Goal: Information Seeking & Learning: Learn about a topic

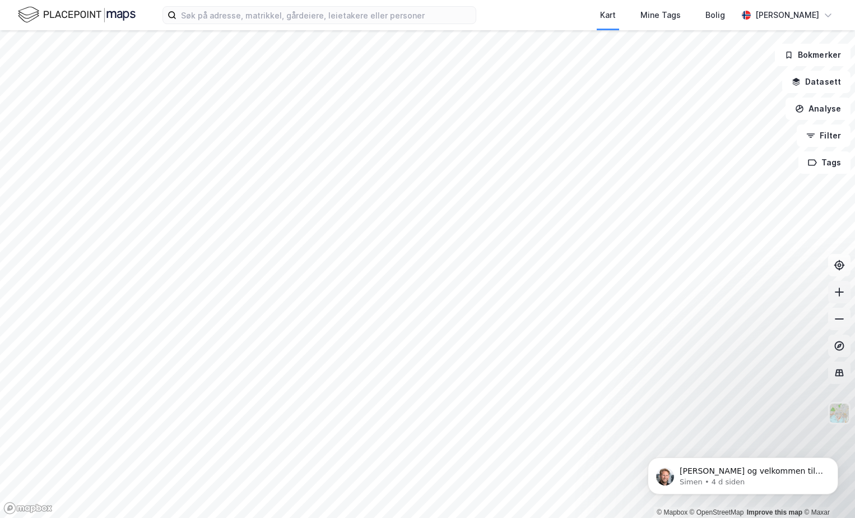
click at [844, 294] on icon at bounding box center [839, 291] width 11 height 11
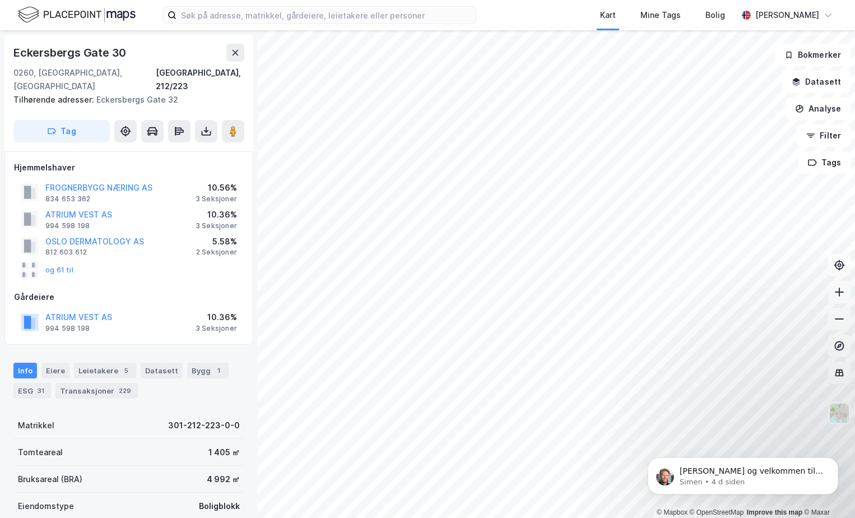
click at [650, 436] on div "[PERSON_NAME] og velkommen til Newsec Maps, [PERSON_NAME] Om det er du lurer på…" at bounding box center [743, 424] width 206 height 140
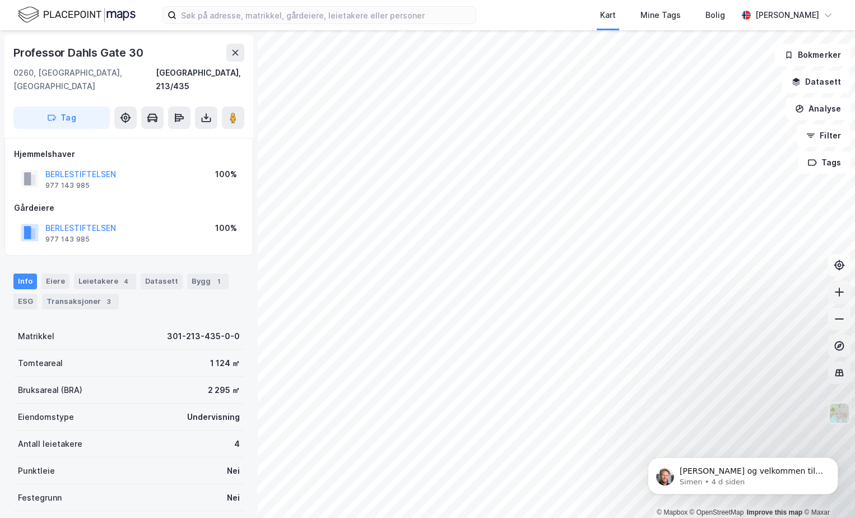
click at [843, 297] on icon at bounding box center [839, 291] width 11 height 11
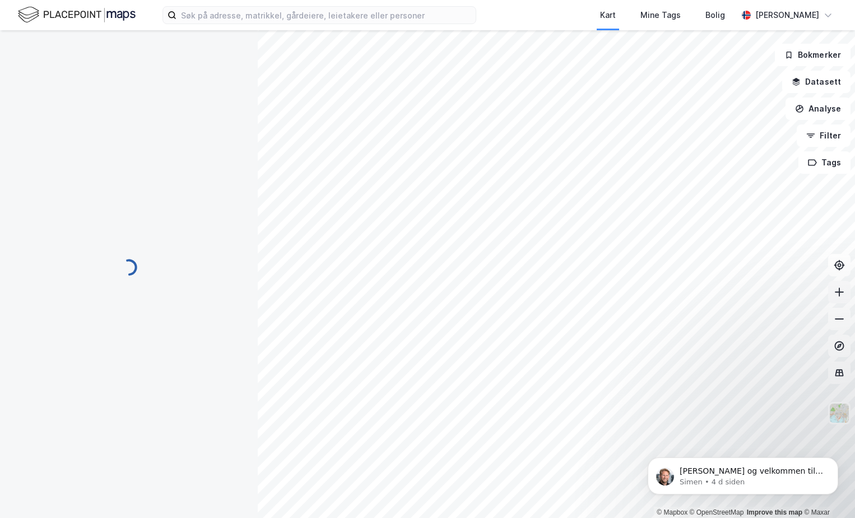
scroll to position [1, 0]
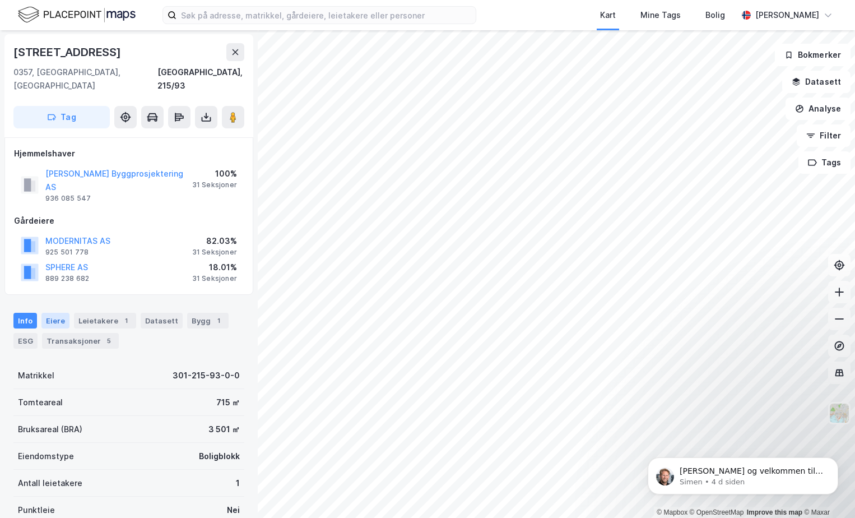
click at [55, 313] on div "Eiere" at bounding box center [55, 321] width 28 height 16
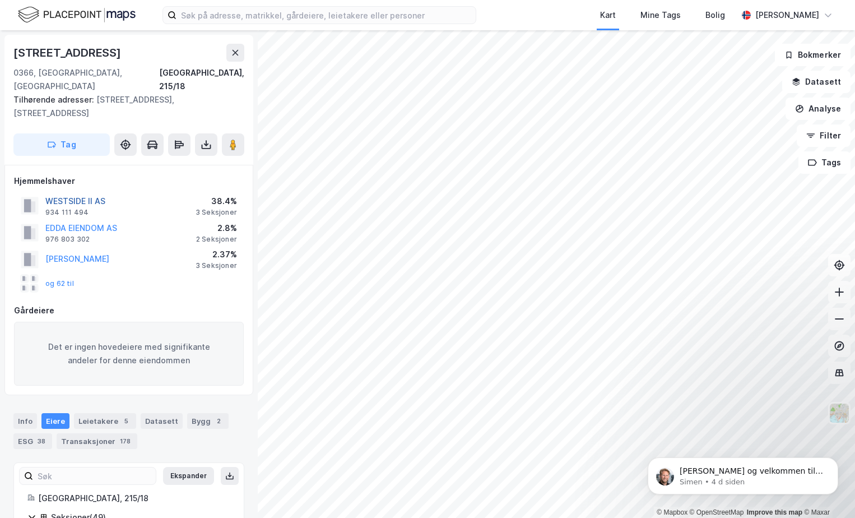
click at [0, 0] on button "WESTSIDE II AS" at bounding box center [0, 0] width 0 height 0
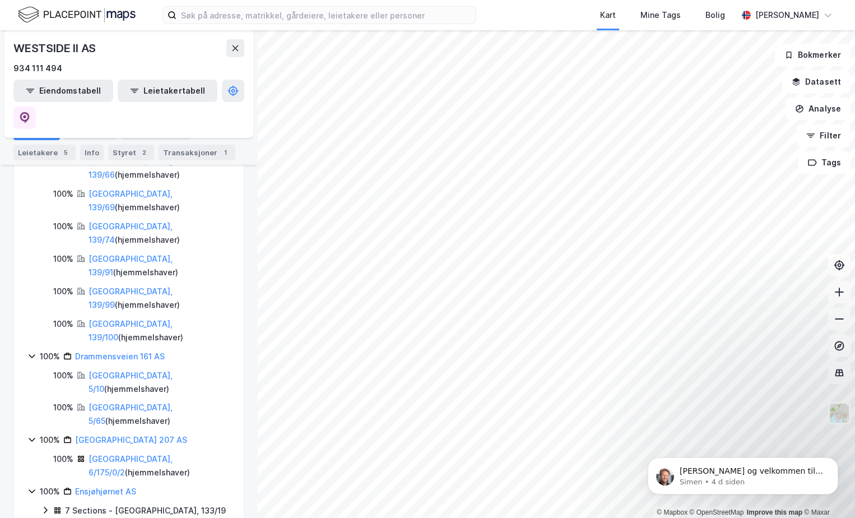
scroll to position [314, 0]
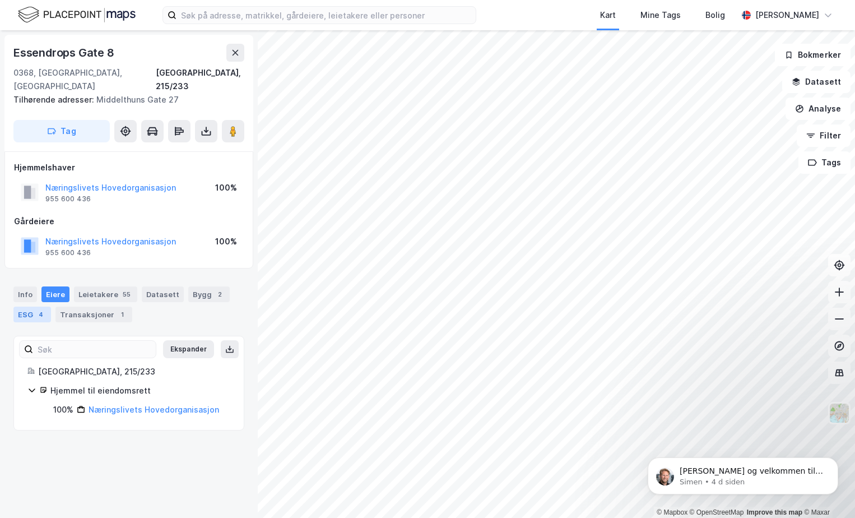
click at [26, 306] on div "ESG 4" at bounding box center [32, 314] width 38 height 16
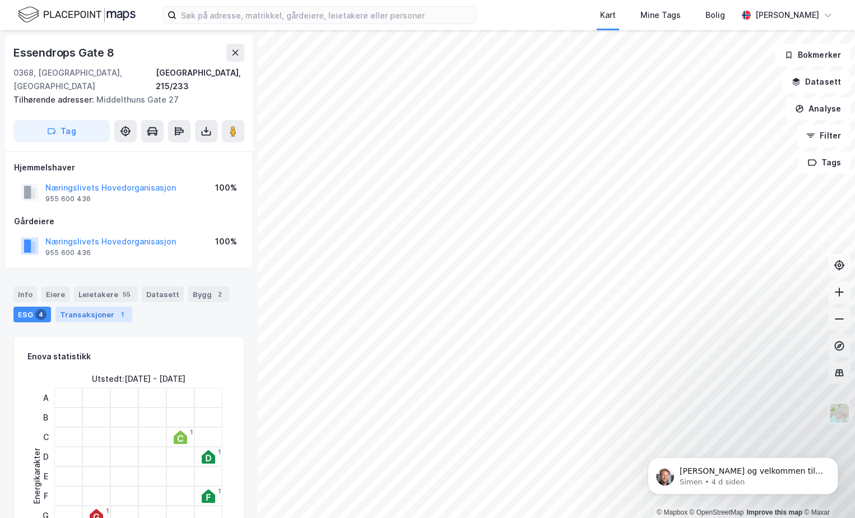
click at [86, 306] on div "Transaksjoner 1" at bounding box center [93, 314] width 77 height 16
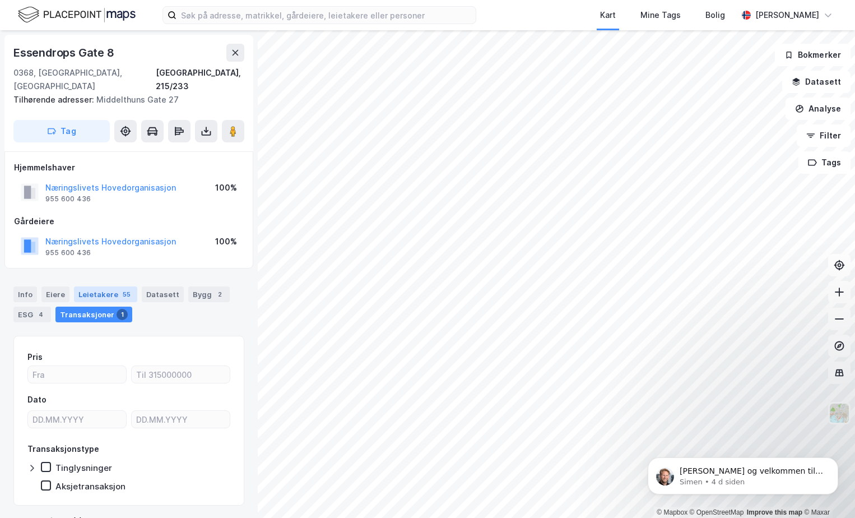
click at [90, 286] on div "Leietakere 55" at bounding box center [105, 294] width 63 height 16
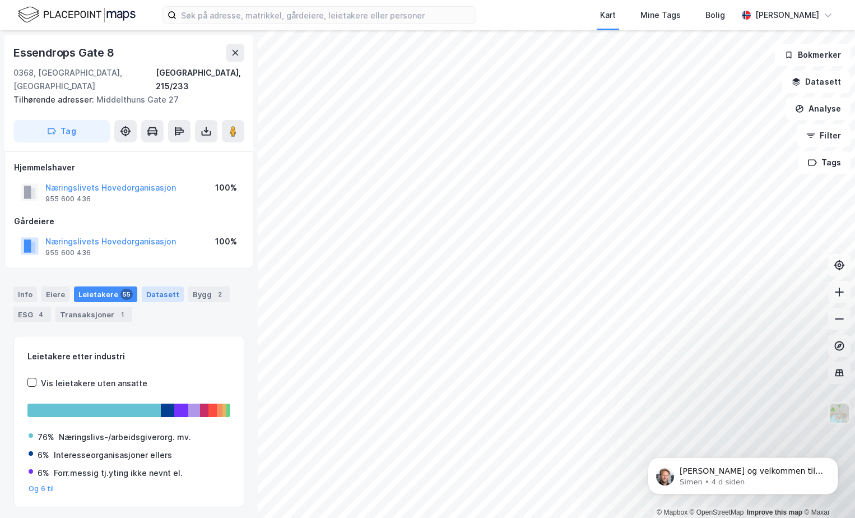
click at [152, 286] on div "Datasett" at bounding box center [163, 294] width 42 height 16
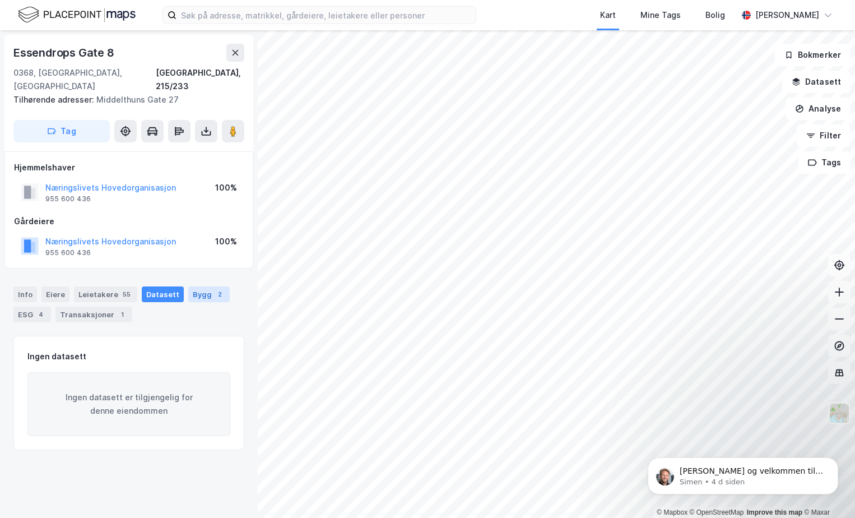
click at [201, 286] on div "Bygg 2" at bounding box center [208, 294] width 41 height 16
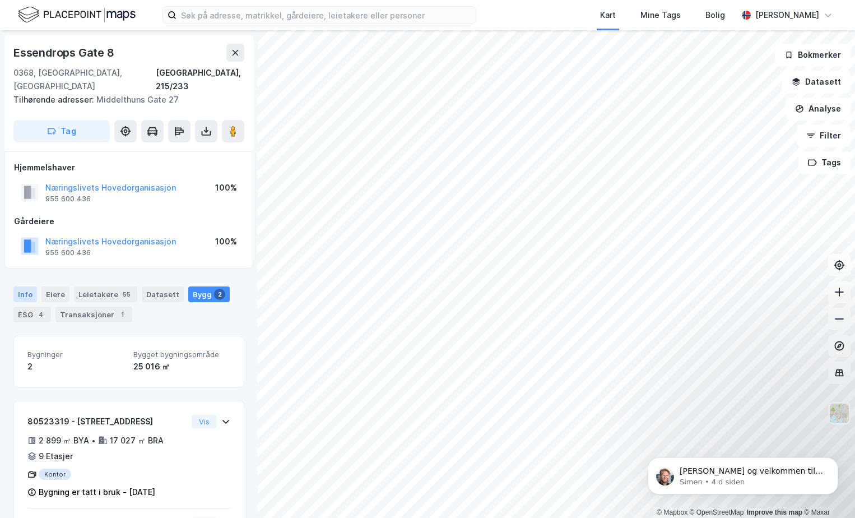
click at [30, 286] on div "Info" at bounding box center [25, 294] width 24 height 16
